Goal: Task Accomplishment & Management: Use online tool/utility

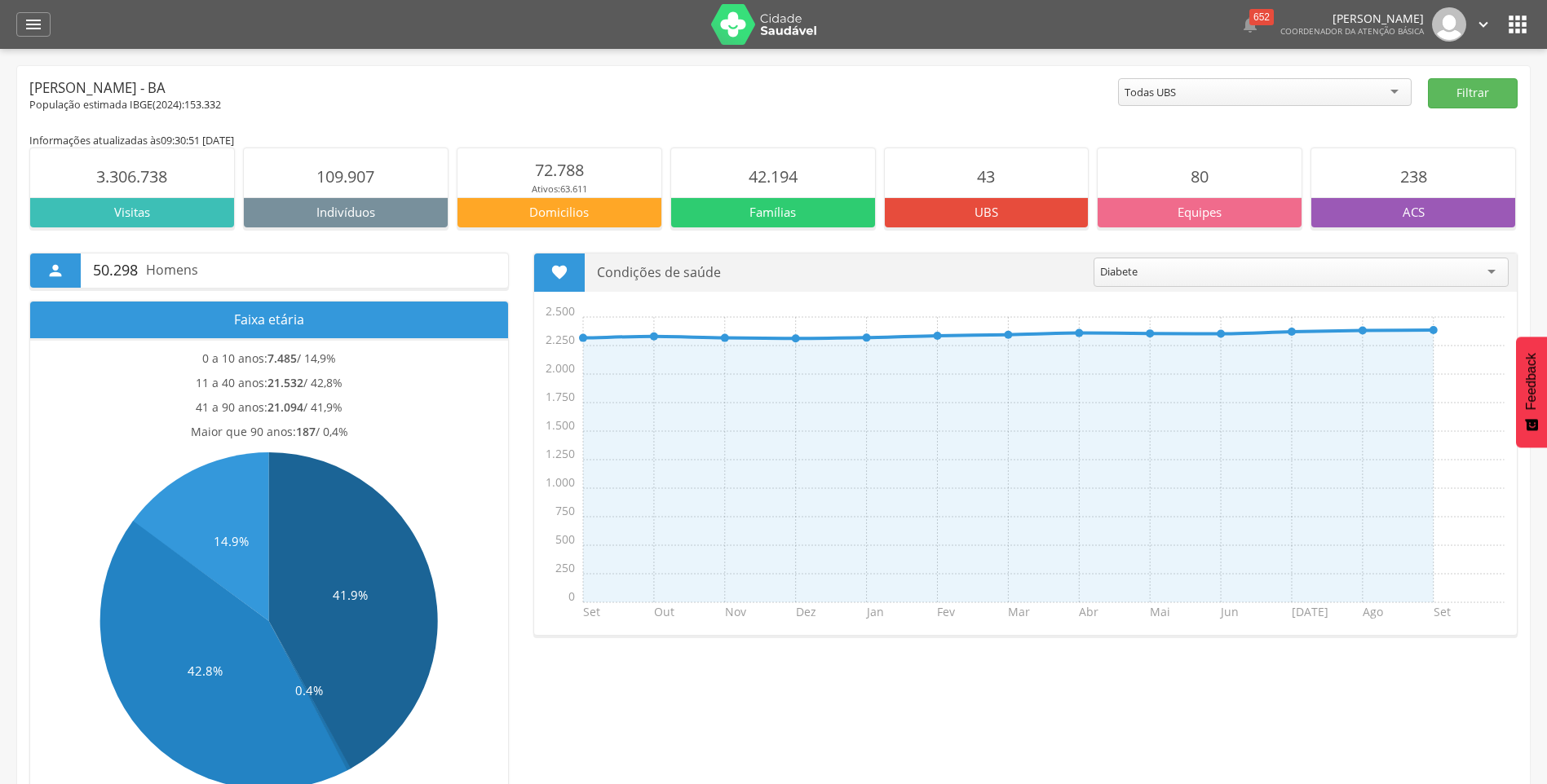
click at [1525, 22] on icon "" at bounding box center [1518, 24] width 26 height 26
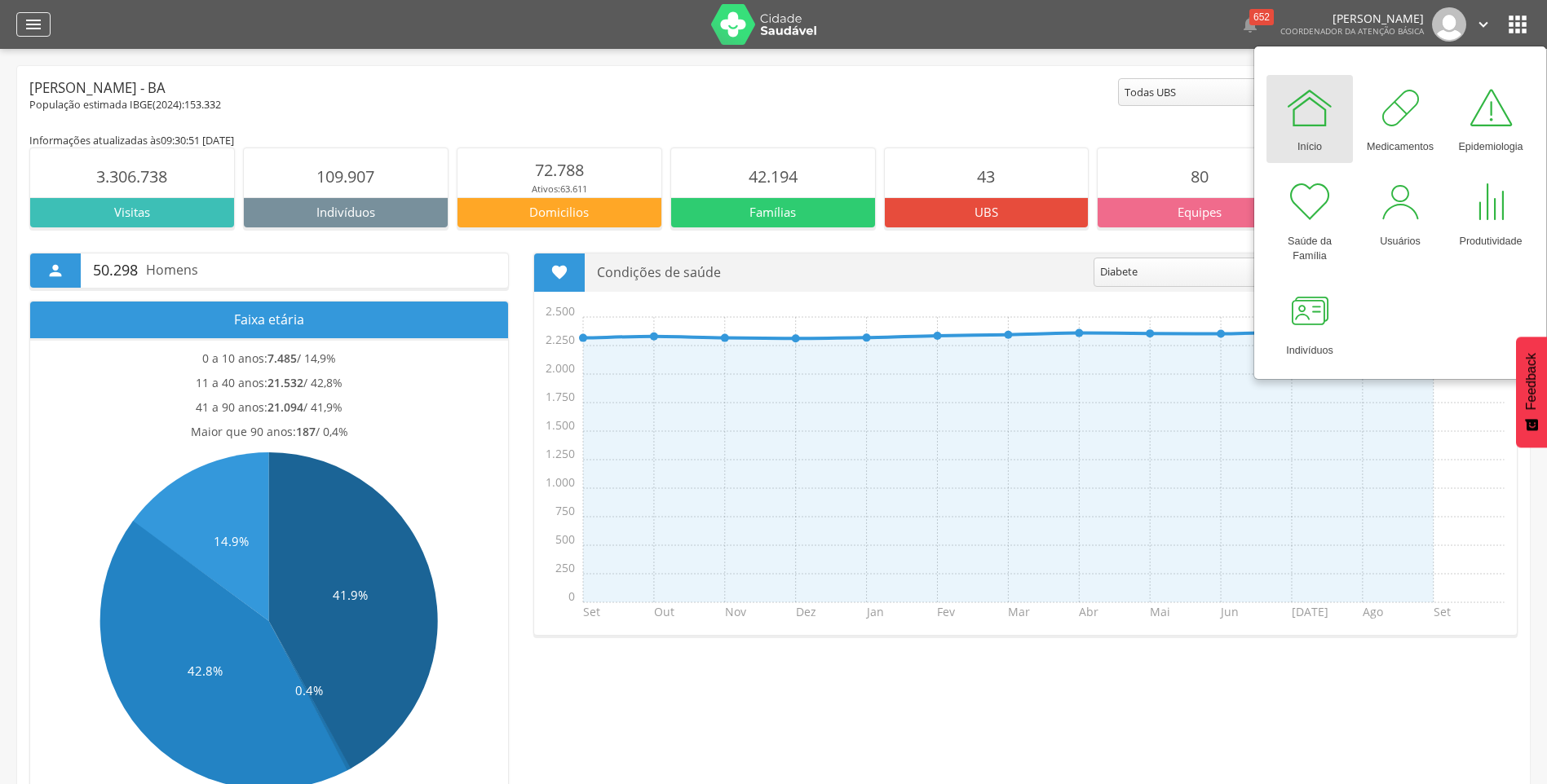
click at [16, 26] on div "" at bounding box center [33, 24] width 34 height 24
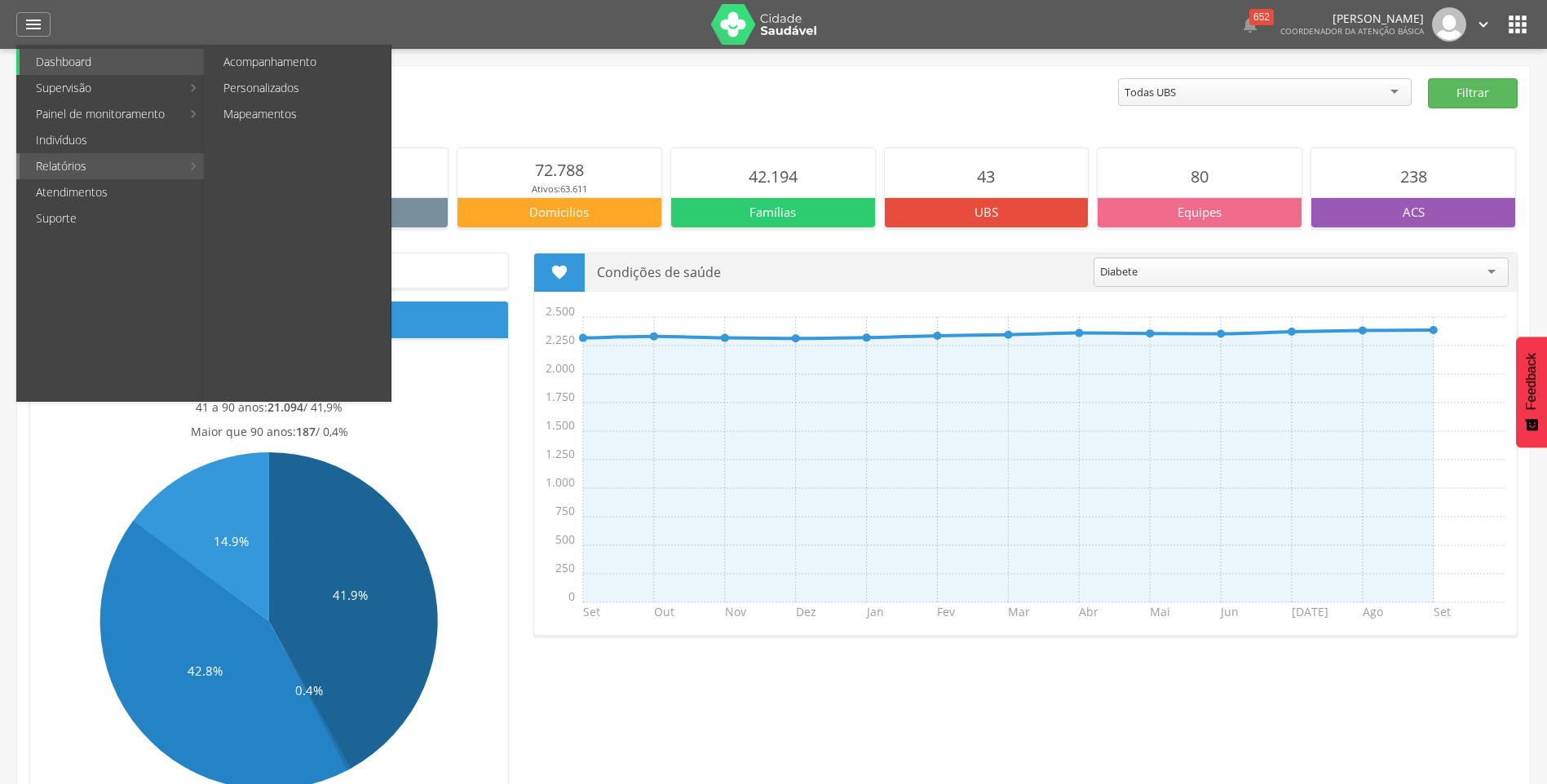
click at [76, 167] on link "Relatórios" at bounding box center [101, 167] width 161 height 26
click at [250, 79] on link "Personalizados" at bounding box center [298, 88] width 183 height 26
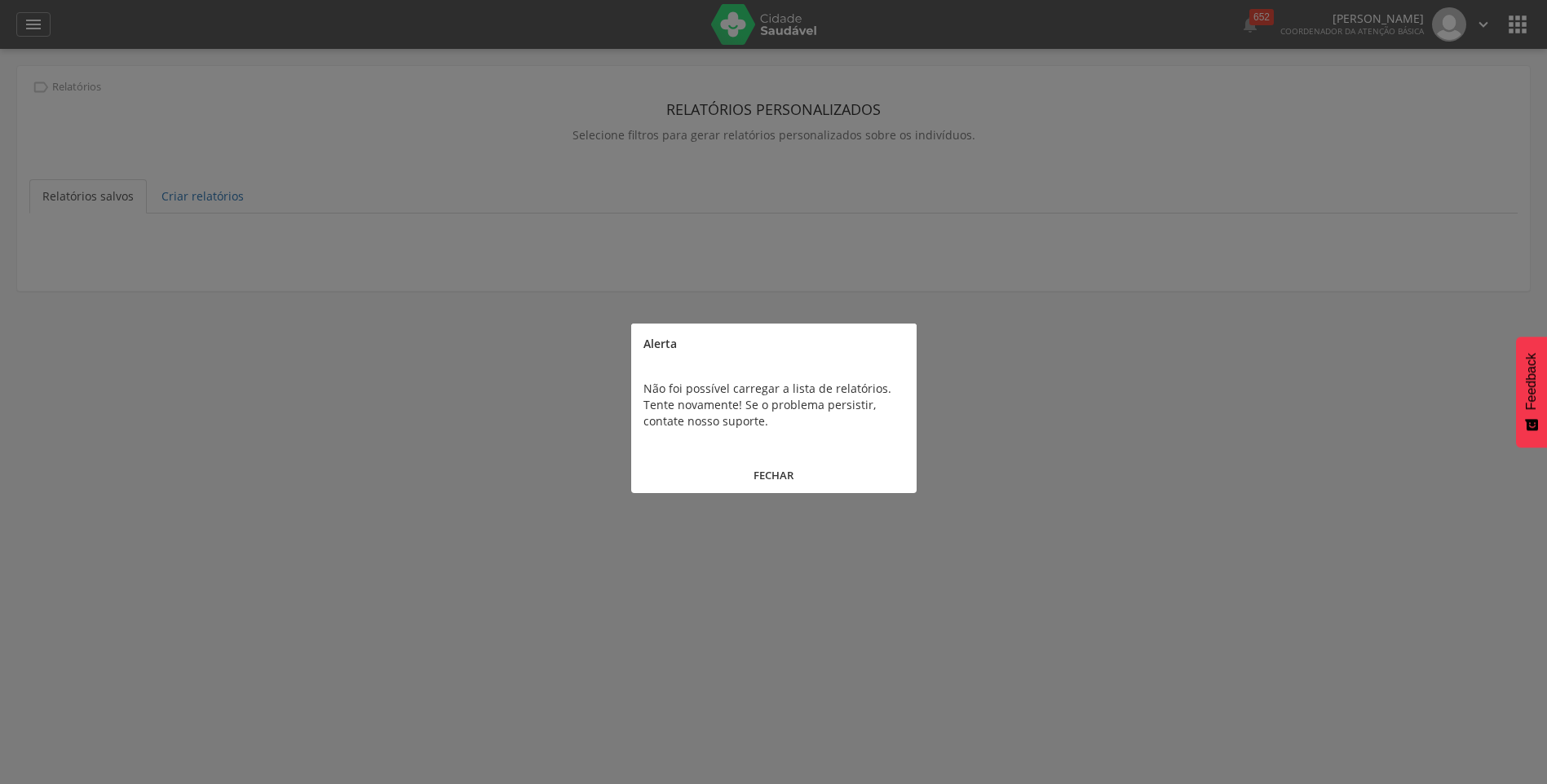
click at [777, 480] on button "FECHAR" at bounding box center [773, 475] width 285 height 35
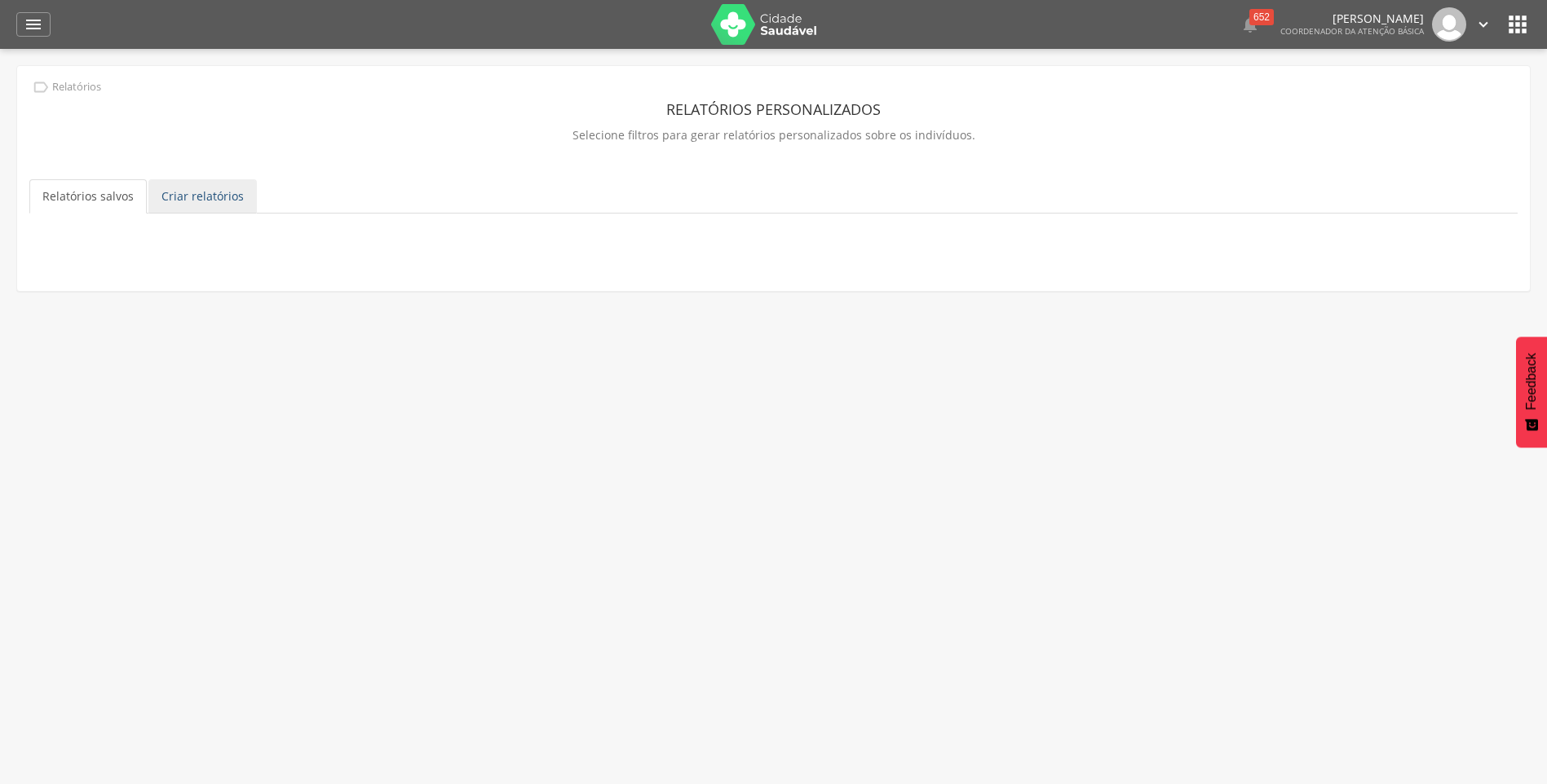
click at [179, 199] on link "Criar relatórios" at bounding box center [202, 196] width 108 height 34
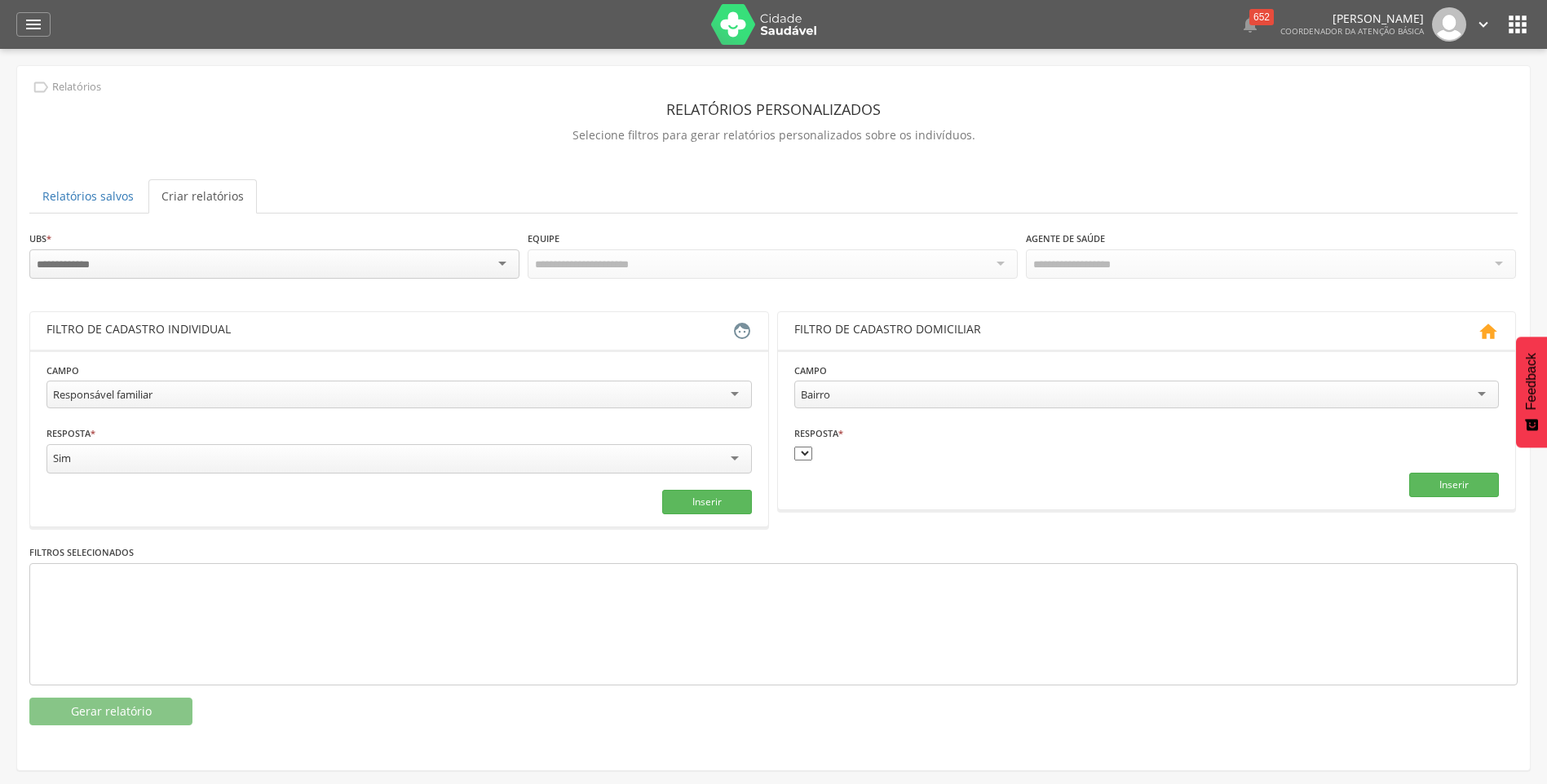
click at [358, 404] on div "Responsável familiar" at bounding box center [399, 395] width 705 height 28
type input "*******"
click at [700, 506] on button "Inserir" at bounding box center [706, 502] width 89 height 24
click at [175, 255] on div at bounding box center [274, 265] width 490 height 29
click at [505, 265] on div at bounding box center [274, 265] width 490 height 29
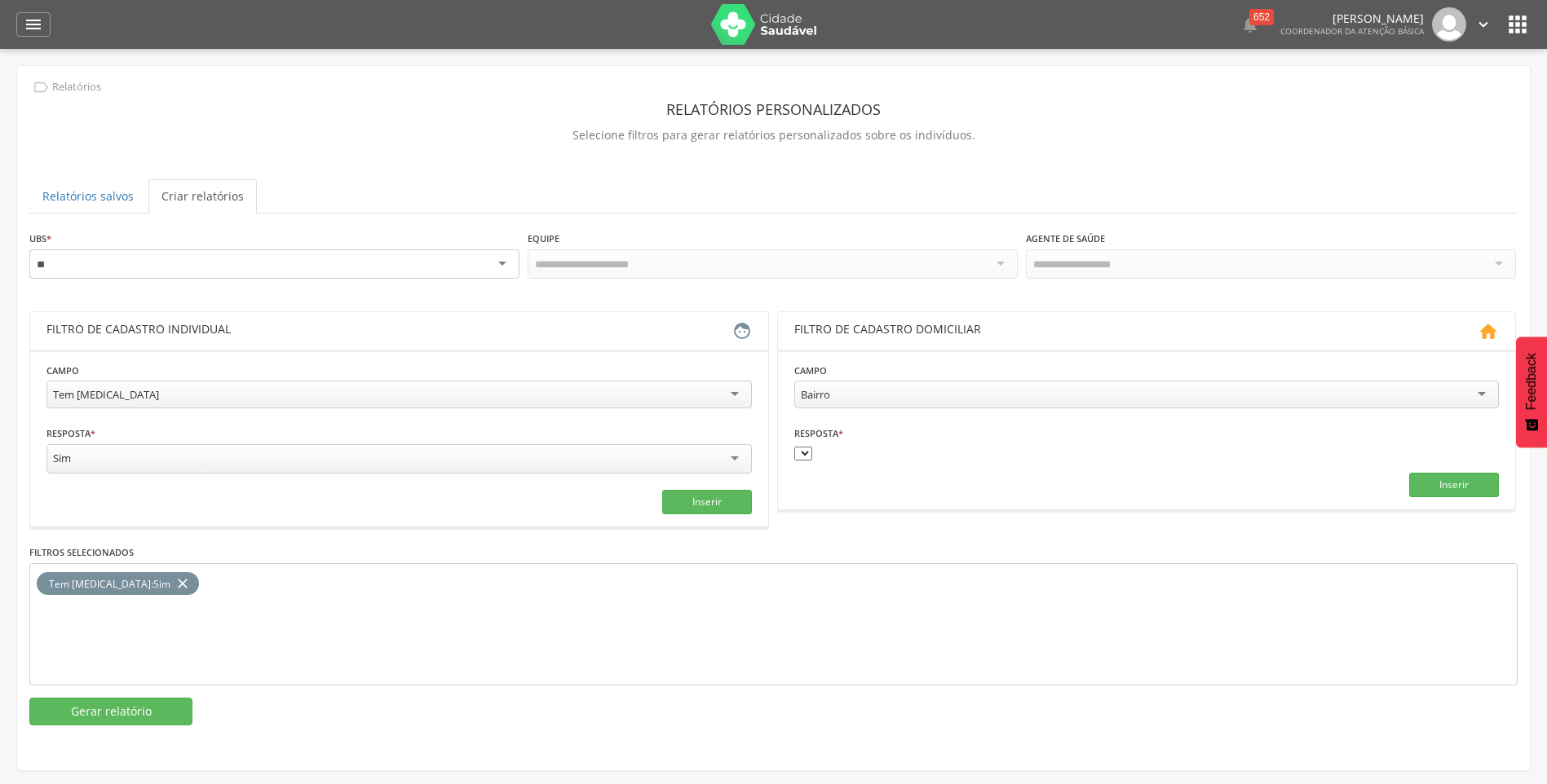
type input "*"
click at [500, 259] on div at bounding box center [274, 265] width 490 height 29
